Goal: Task Accomplishment & Management: Use online tool/utility

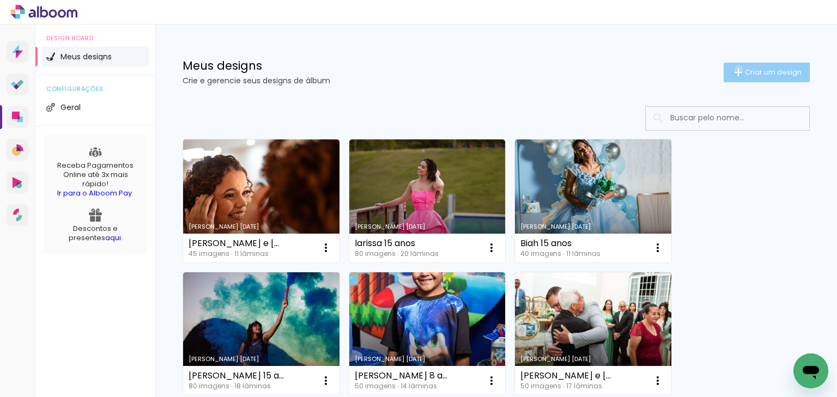
click at [732, 69] on iron-icon at bounding box center [738, 72] width 13 height 13
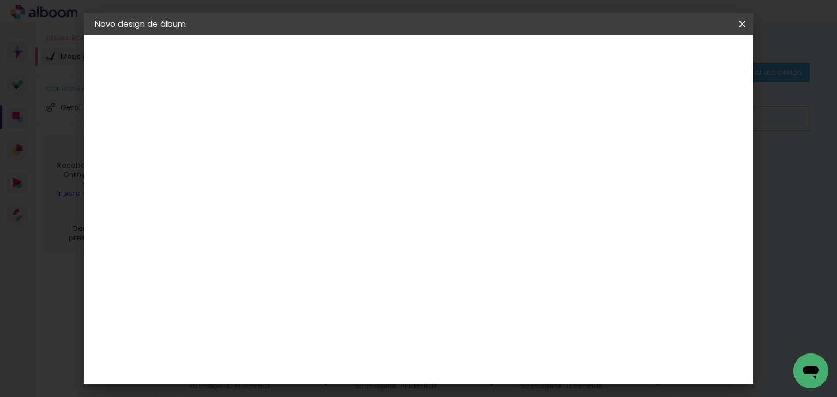
click at [273, 140] on input at bounding box center [273, 146] width 0 height 17
type input "[PERSON_NAME]"
type paper-input "[PERSON_NAME]"
click at [385, 63] on paper-button "Avançar" at bounding box center [357, 58] width 53 height 19
click at [280, 210] on input at bounding box center [301, 208] width 110 height 14
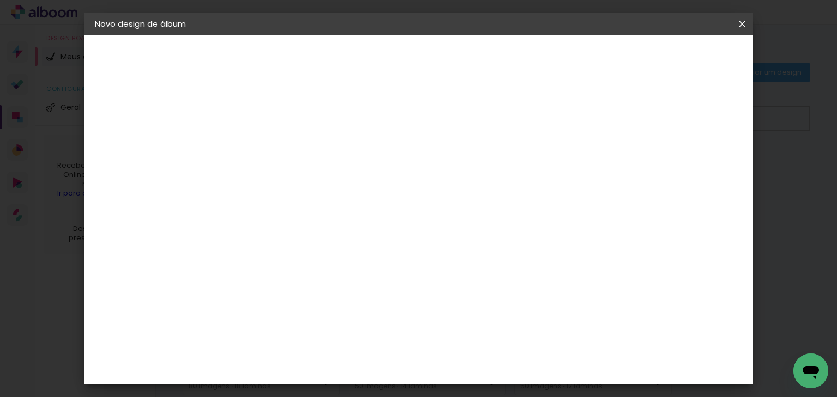
type input "lui"
type paper-input "lui"
click at [288, 250] on div "[PERSON_NAME]" at bounding box center [301, 246] width 72 height 9
click at [0, 0] on slot "Avançar" at bounding box center [0, 0] width 0 height 0
click at [316, 181] on input "text" at bounding box center [294, 189] width 43 height 17
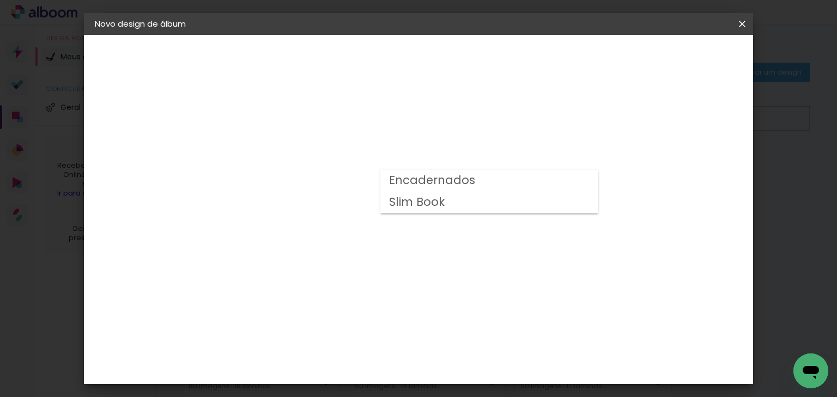
drag, startPoint x: 484, startPoint y: 183, endPoint x: 473, endPoint y: 187, distance: 12.5
click at [484, 182] on paper-item "Encadernados" at bounding box center [489, 181] width 218 height 22
type input "Encadernados"
click at [347, 233] on span "30 x 70" at bounding box center [321, 244] width 51 height 22
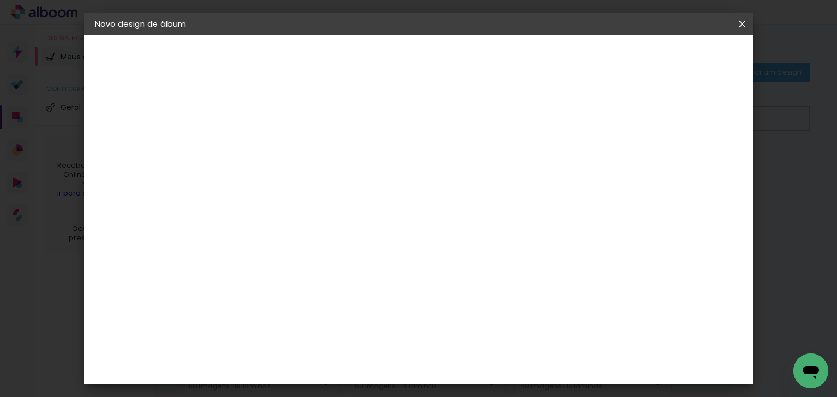
click at [0, 0] on slot "Avançar" at bounding box center [0, 0] width 0 height 0
click at [607, 60] on span "Iniciar design" at bounding box center [583, 58] width 50 height 8
